Goal: Information Seeking & Learning: Learn about a topic

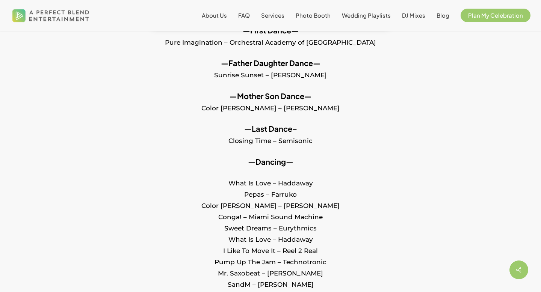
scroll to position [374, 0]
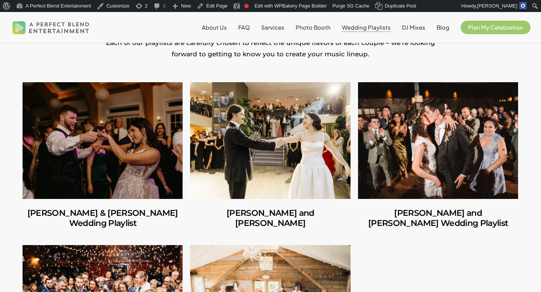
scroll to position [191, 0]
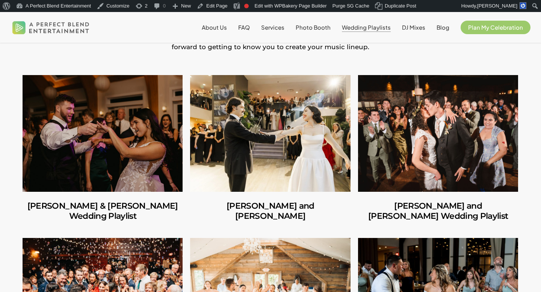
click at [107, 148] on link "Richard Cavazza & Carly Lopergolo’s Wedding Playlist" at bounding box center [103, 133] width 160 height 117
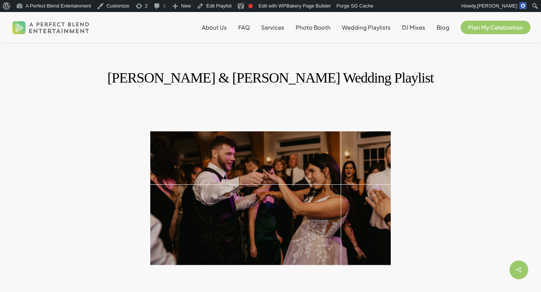
scroll to position [14, 0]
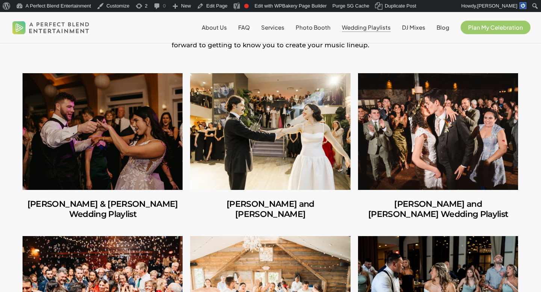
scroll to position [187, 0]
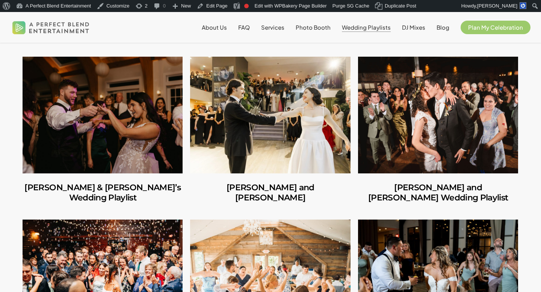
scroll to position [208, 0]
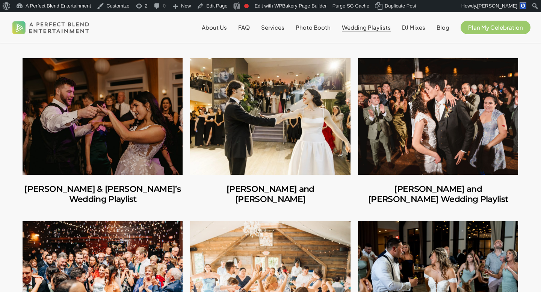
click at [100, 136] on link "Richard & Carly’s Wedding Playlist" at bounding box center [103, 116] width 160 height 117
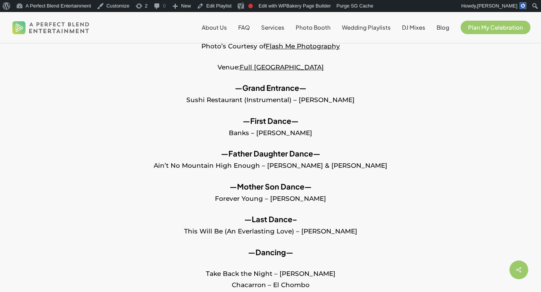
scroll to position [278, 0]
